Goal: Information Seeking & Learning: Learn about a topic

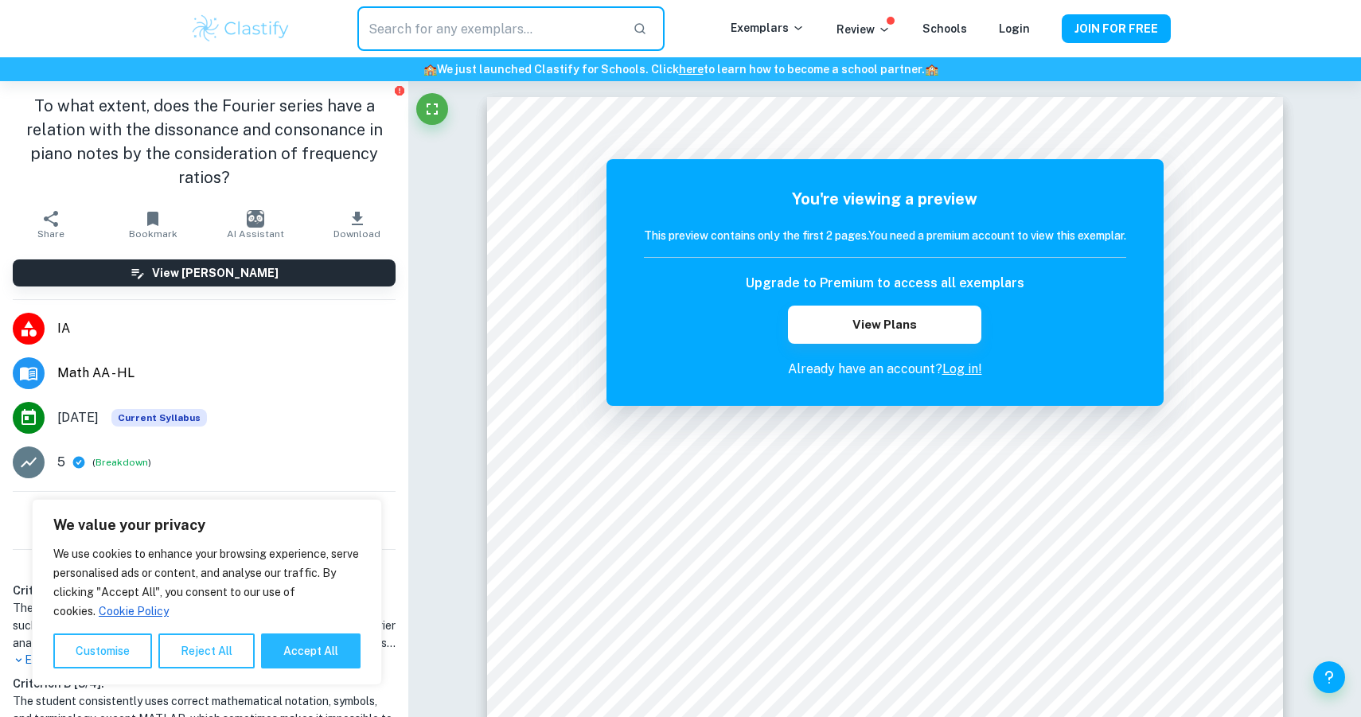
click at [485, 41] on input "text" at bounding box center [488, 28] width 263 height 45
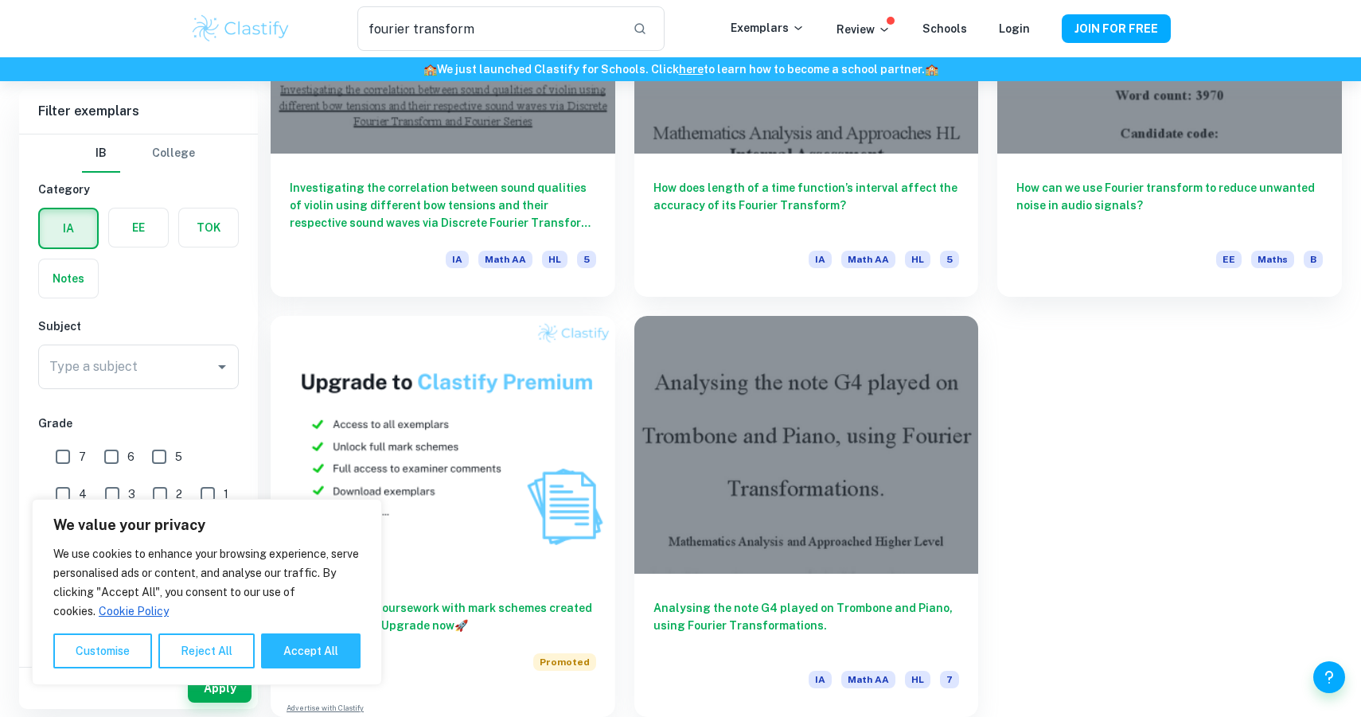
scroll to position [699, 0]
click at [199, 650] on button "Reject All" at bounding box center [206, 651] width 96 height 35
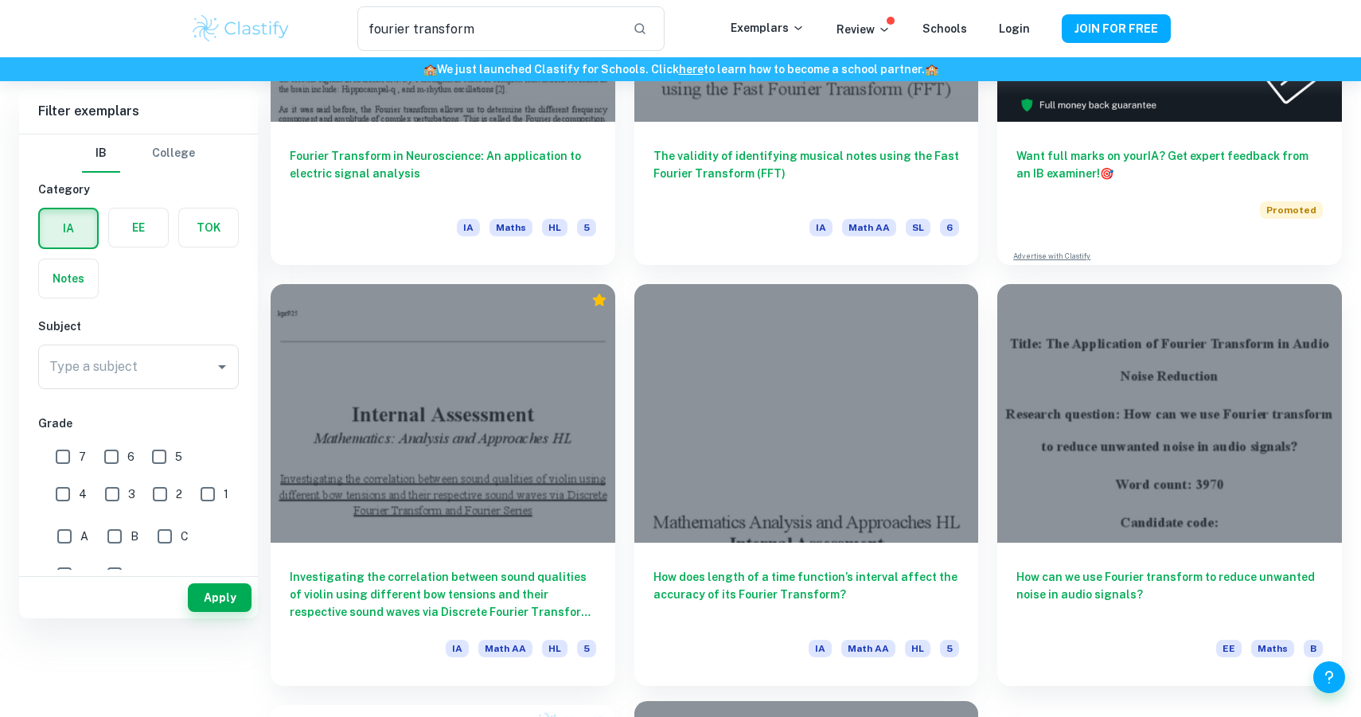
scroll to position [0, 0]
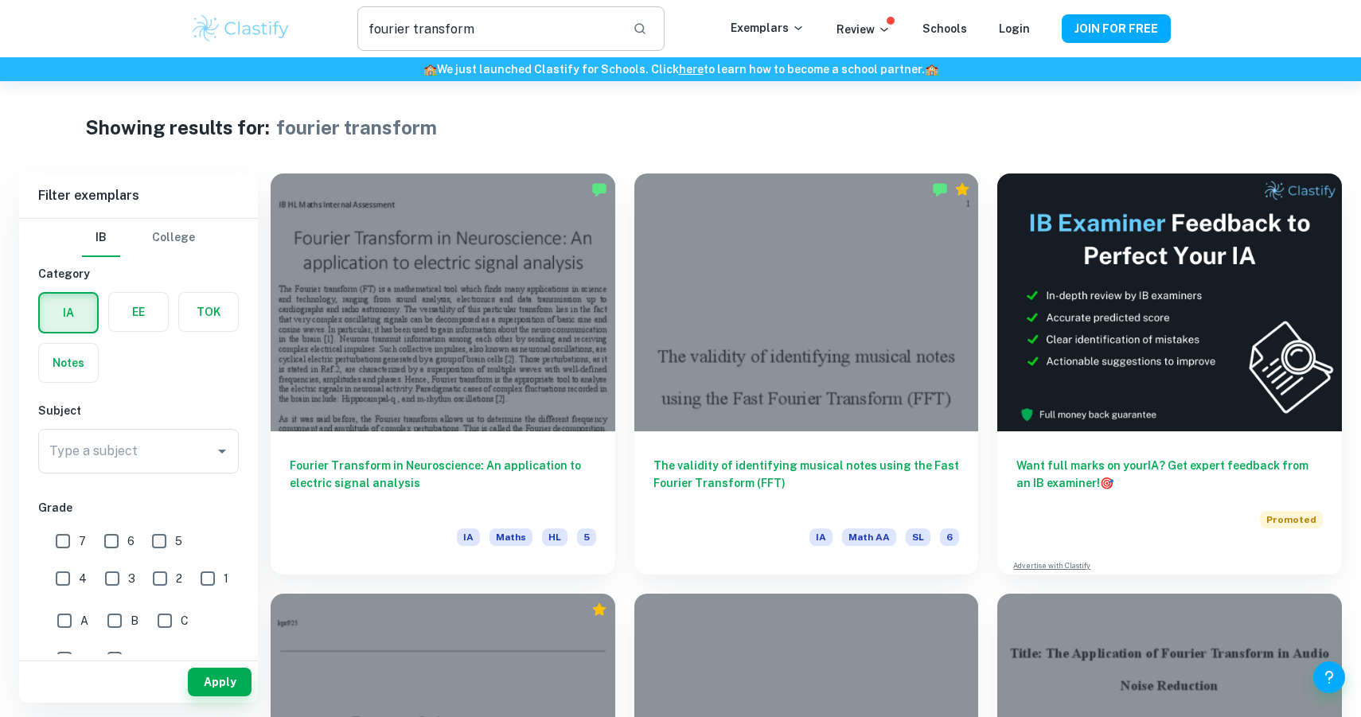
click at [435, 29] on input "fourier transform" at bounding box center [488, 28] width 263 height 45
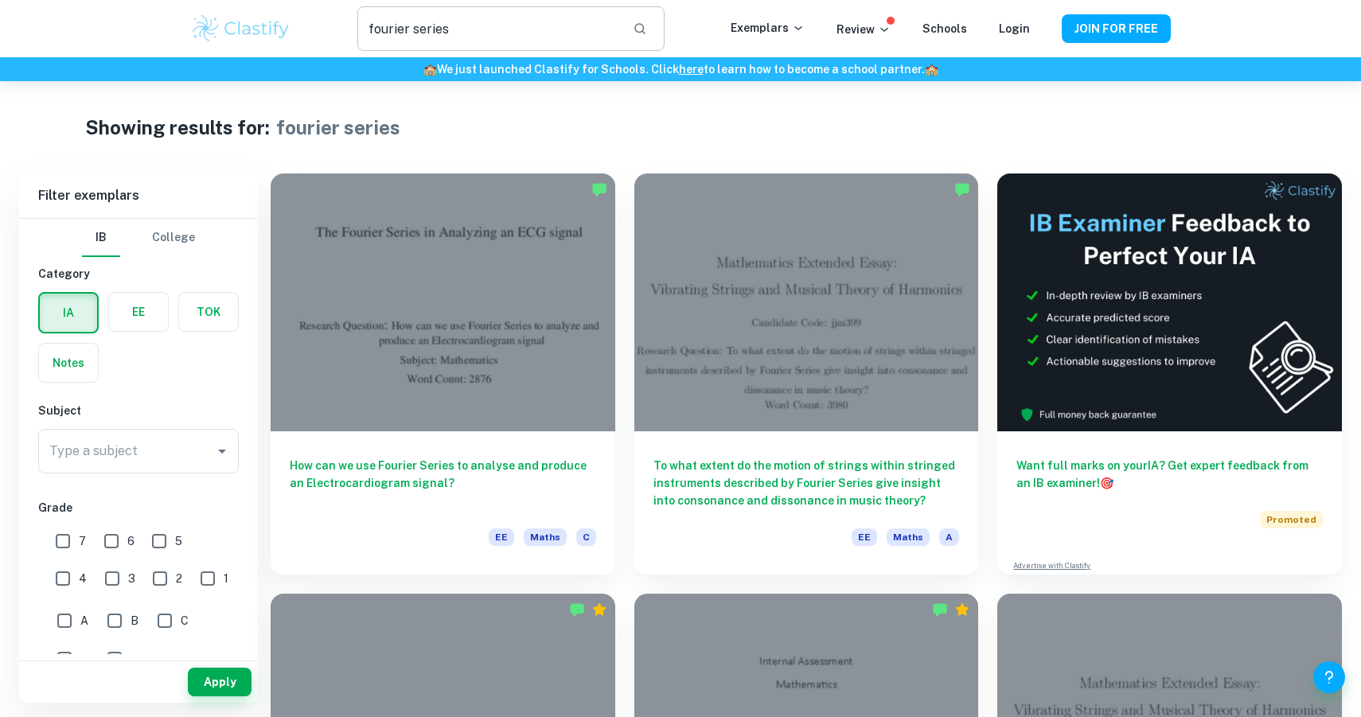
click at [447, 25] on input "fourier series" at bounding box center [488, 28] width 263 height 45
type input "traffic"
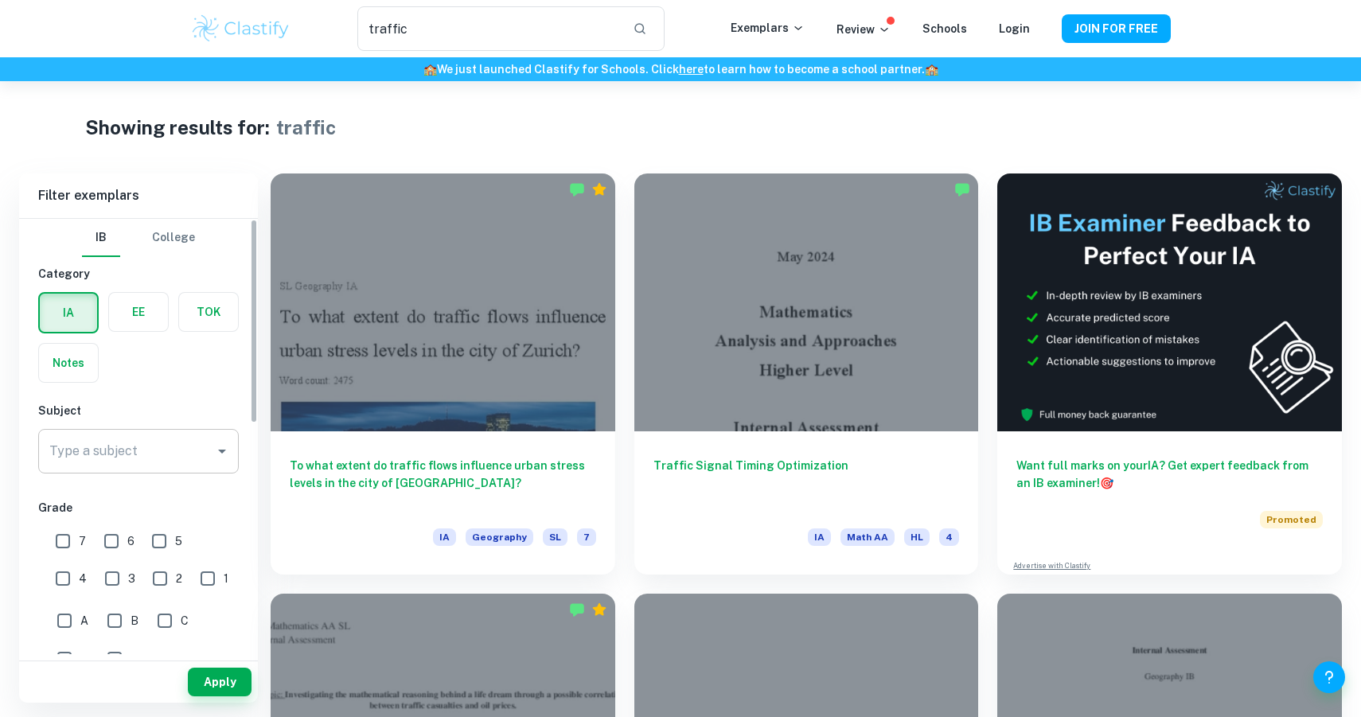
click at [109, 459] on input "Type a subject" at bounding box center [126, 451] width 162 height 30
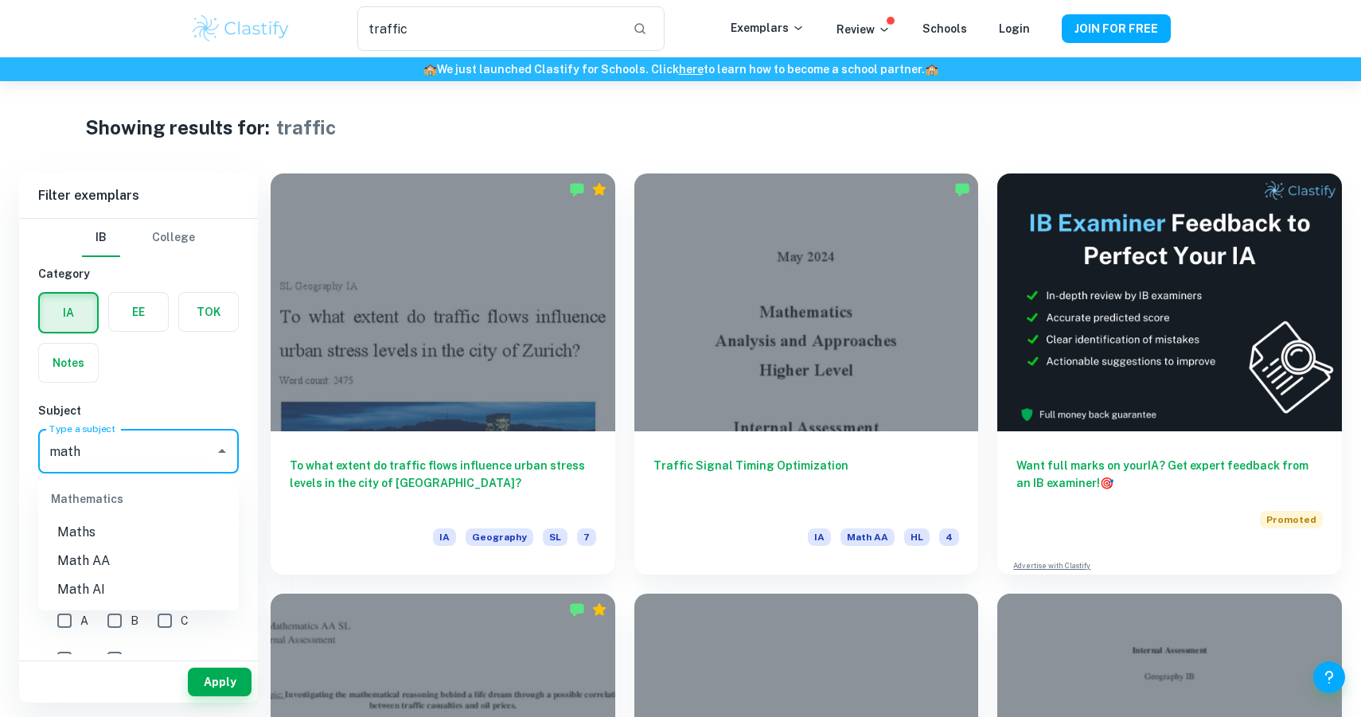
click at [115, 570] on li "Math AA" at bounding box center [138, 561] width 201 height 29
type input "Math AA"
click at [230, 685] on button "Apply" at bounding box center [220, 682] width 64 height 29
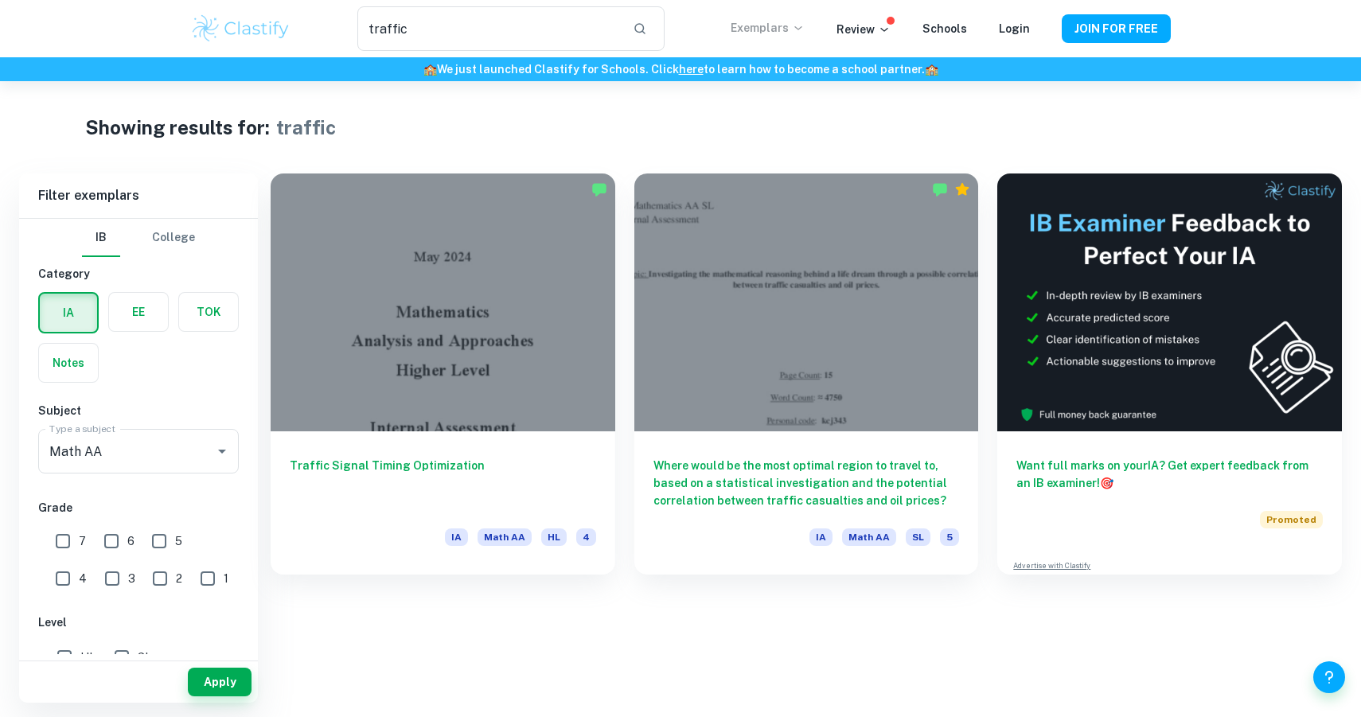
click at [775, 31] on p "Exemplars" at bounding box center [768, 28] width 74 height 18
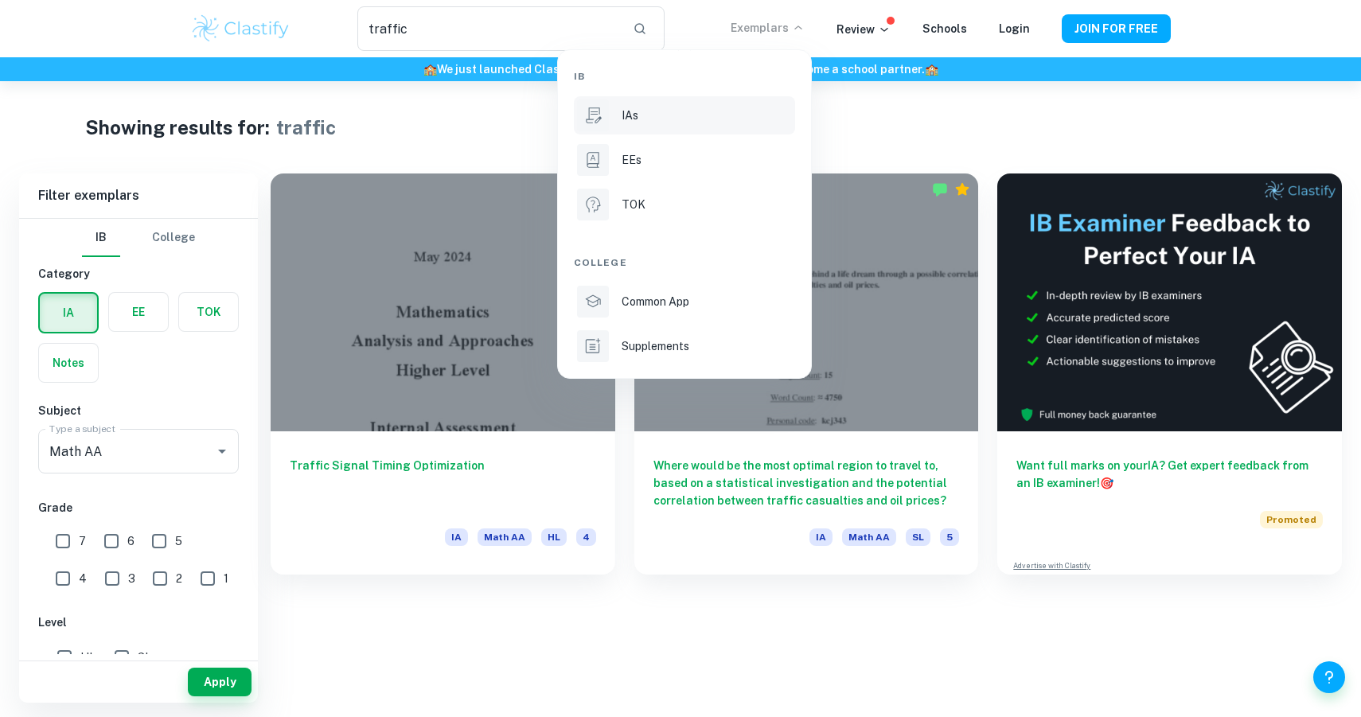
click at [625, 117] on p "IAs" at bounding box center [630, 116] width 17 height 18
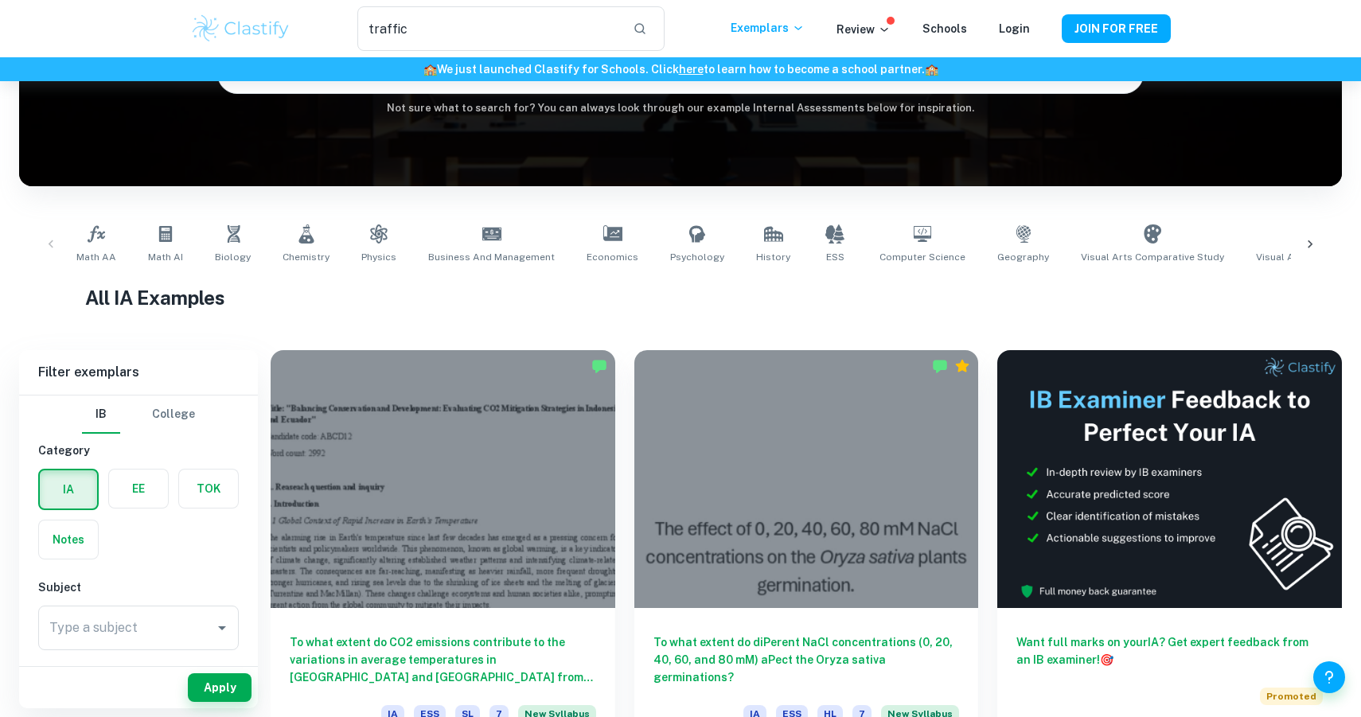
scroll to position [185, 0]
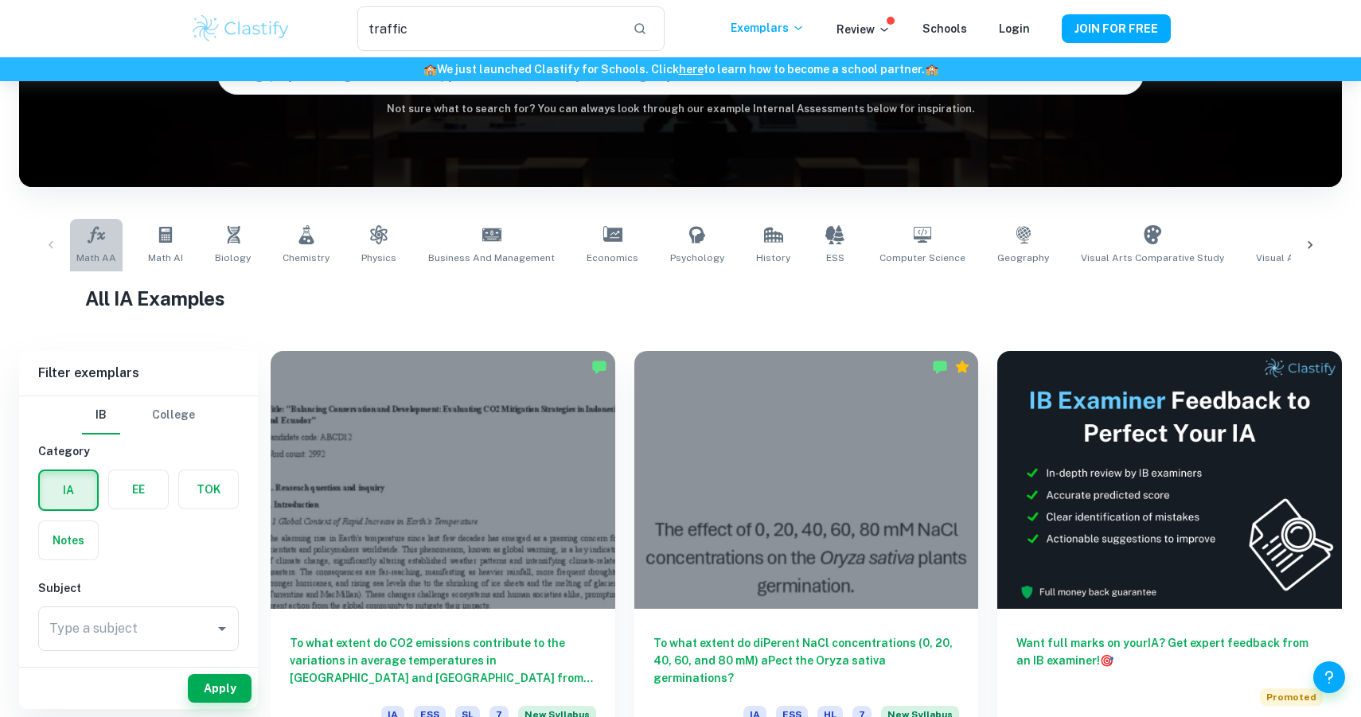
click at [95, 235] on icon at bounding box center [96, 234] width 19 height 19
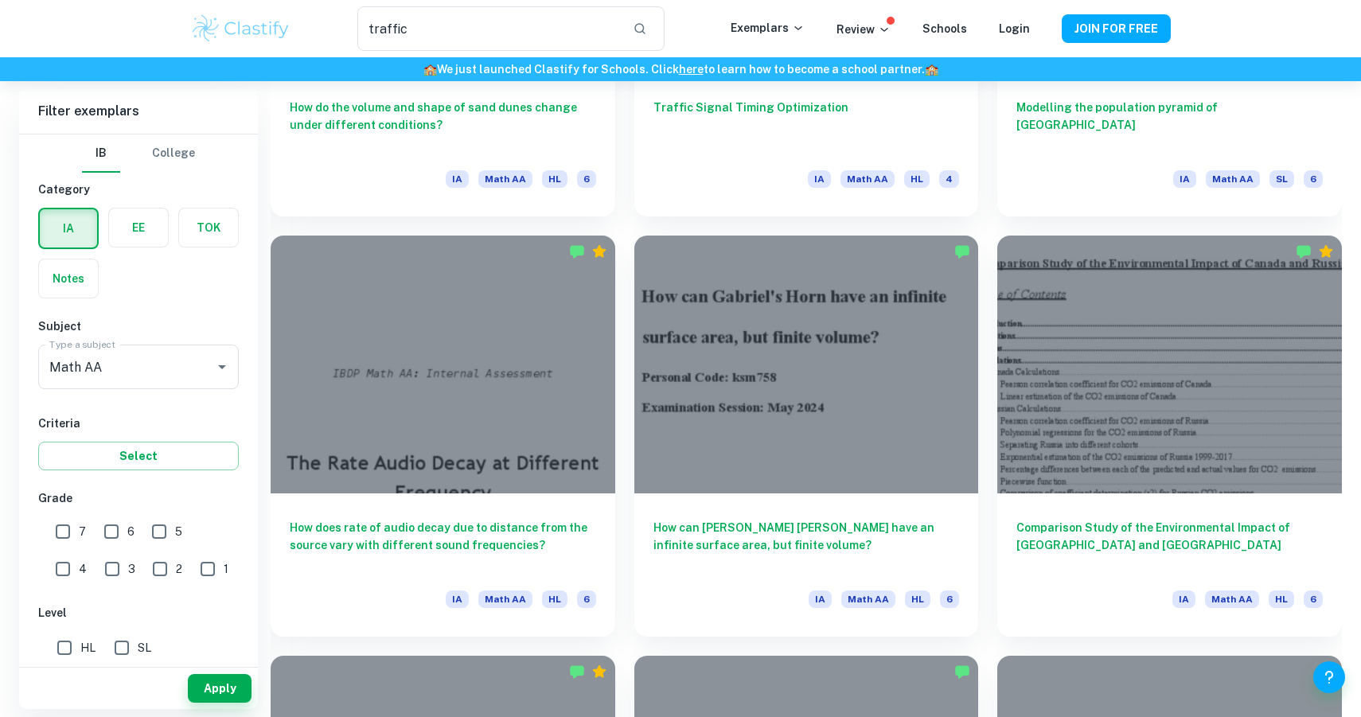
scroll to position [1998, 0]
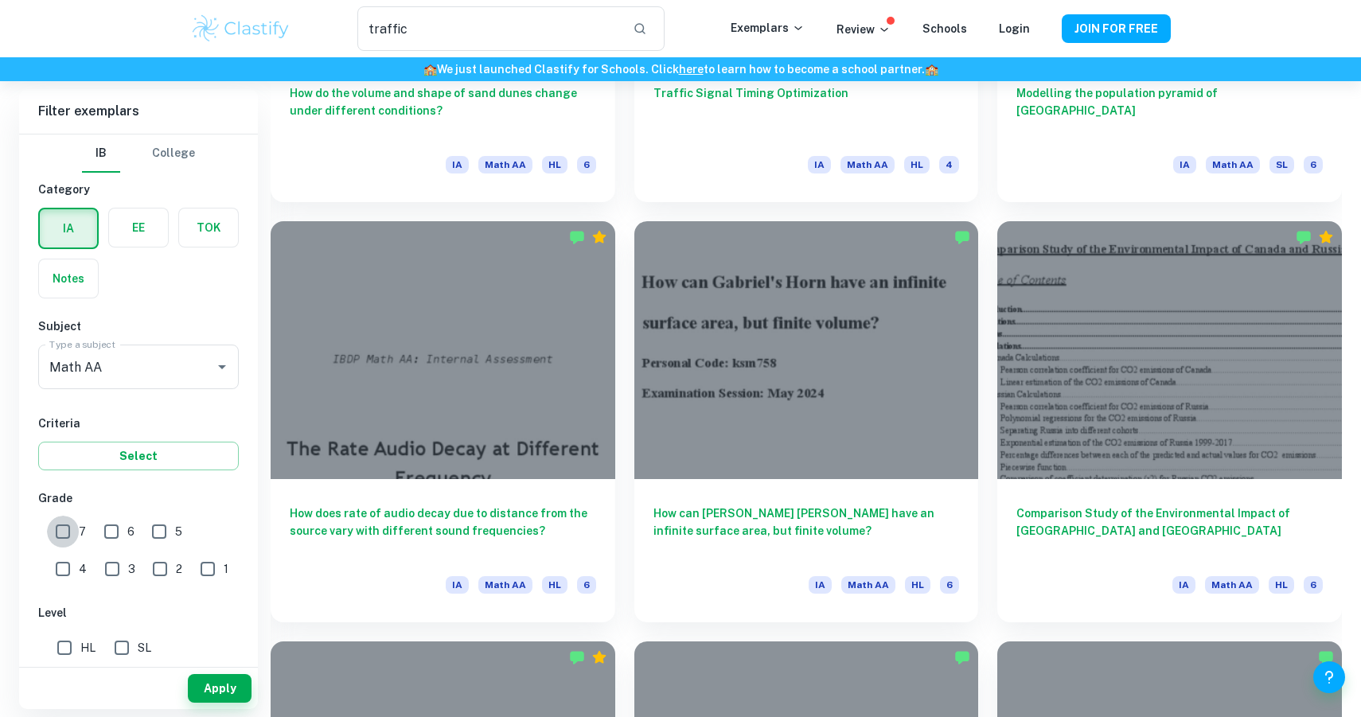
click at [68, 535] on input "7" at bounding box center [63, 532] width 32 height 32
checkbox input "true"
click at [228, 689] on button "Apply" at bounding box center [220, 688] width 64 height 29
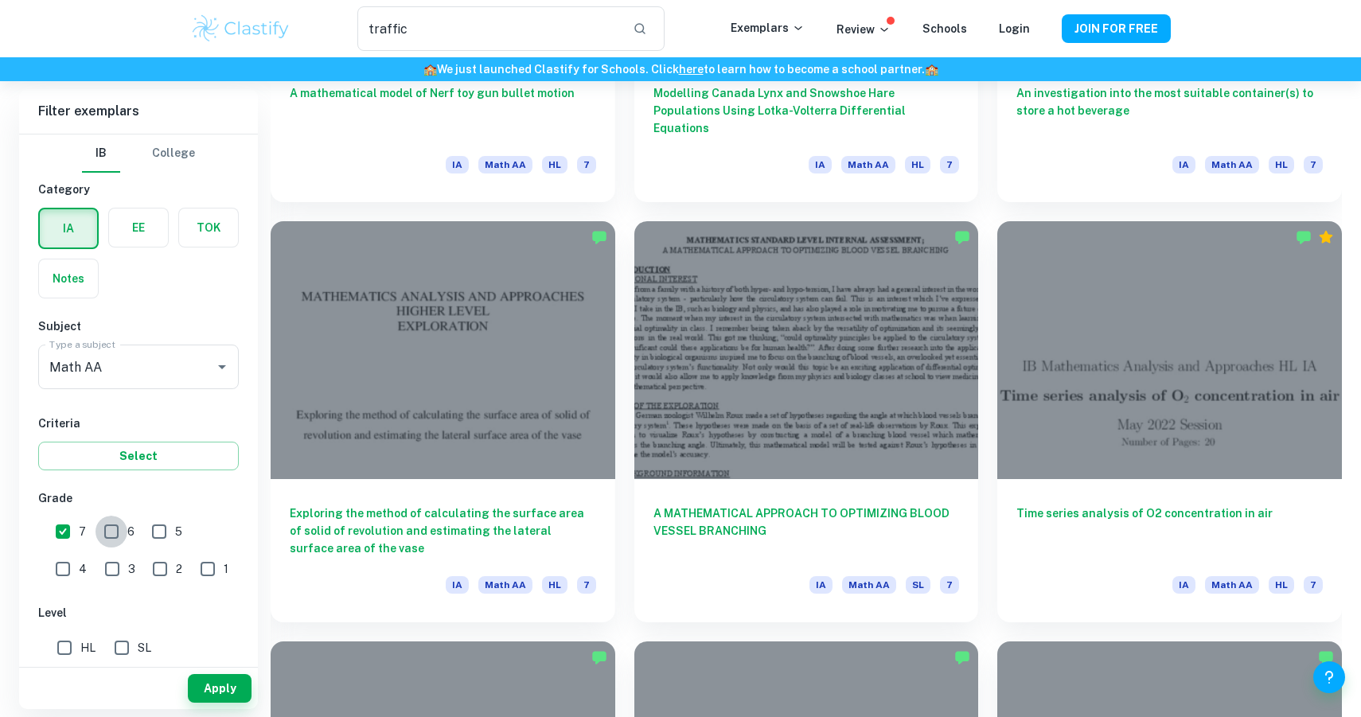
click at [120, 536] on input "6" at bounding box center [112, 532] width 32 height 32
checkbox input "true"
click at [228, 691] on button "Apply" at bounding box center [220, 688] width 64 height 29
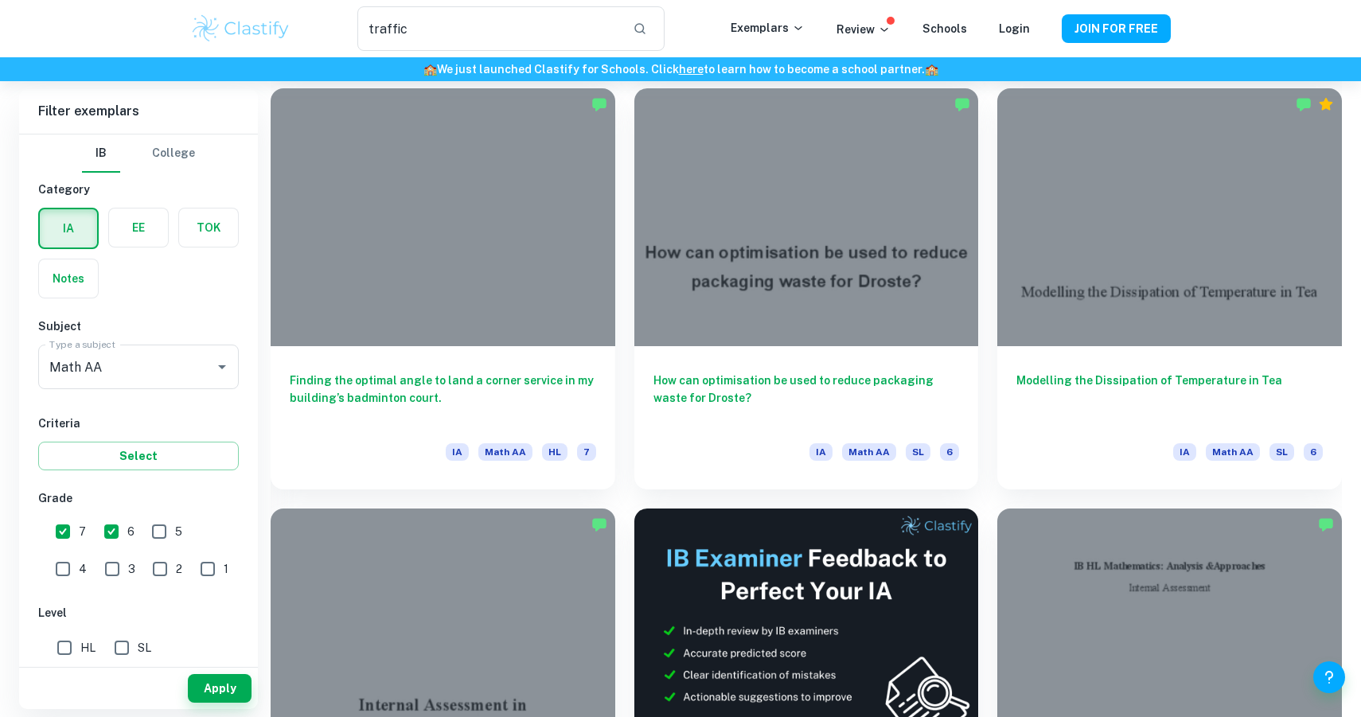
scroll to position [4658, 0]
